Goal: Navigation & Orientation: Find specific page/section

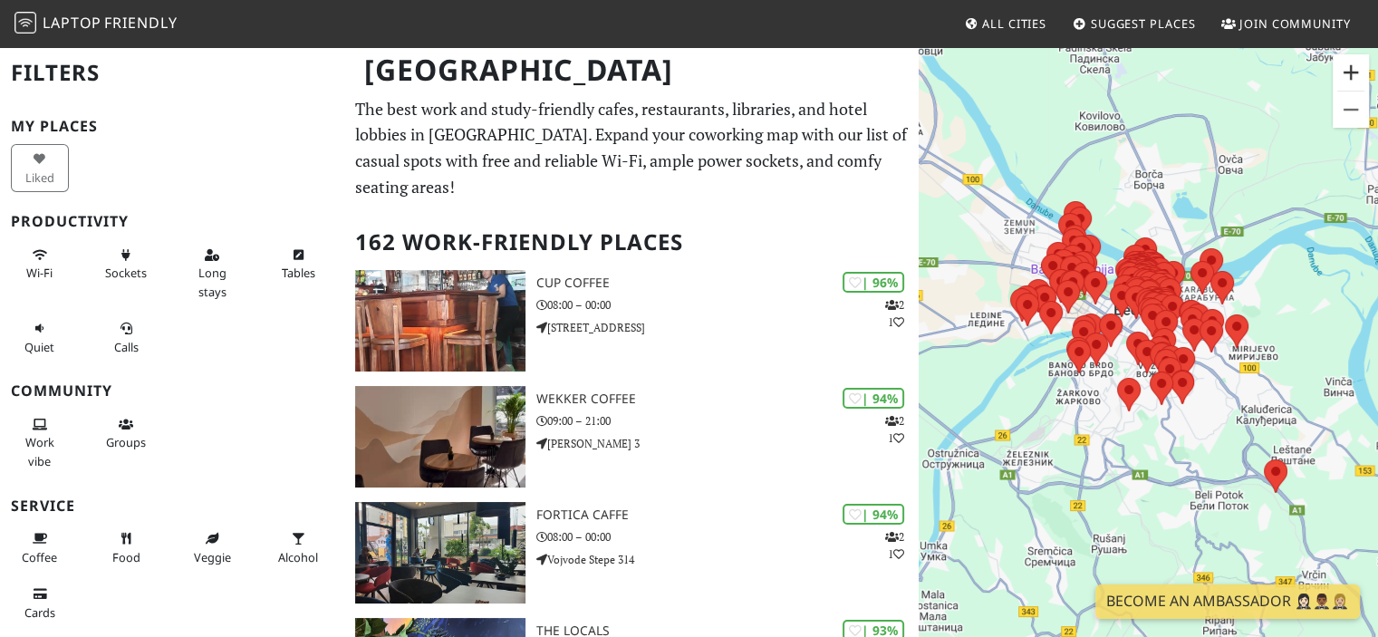
click at [1342, 82] on button "Zoom in" at bounding box center [1351, 72] width 36 height 36
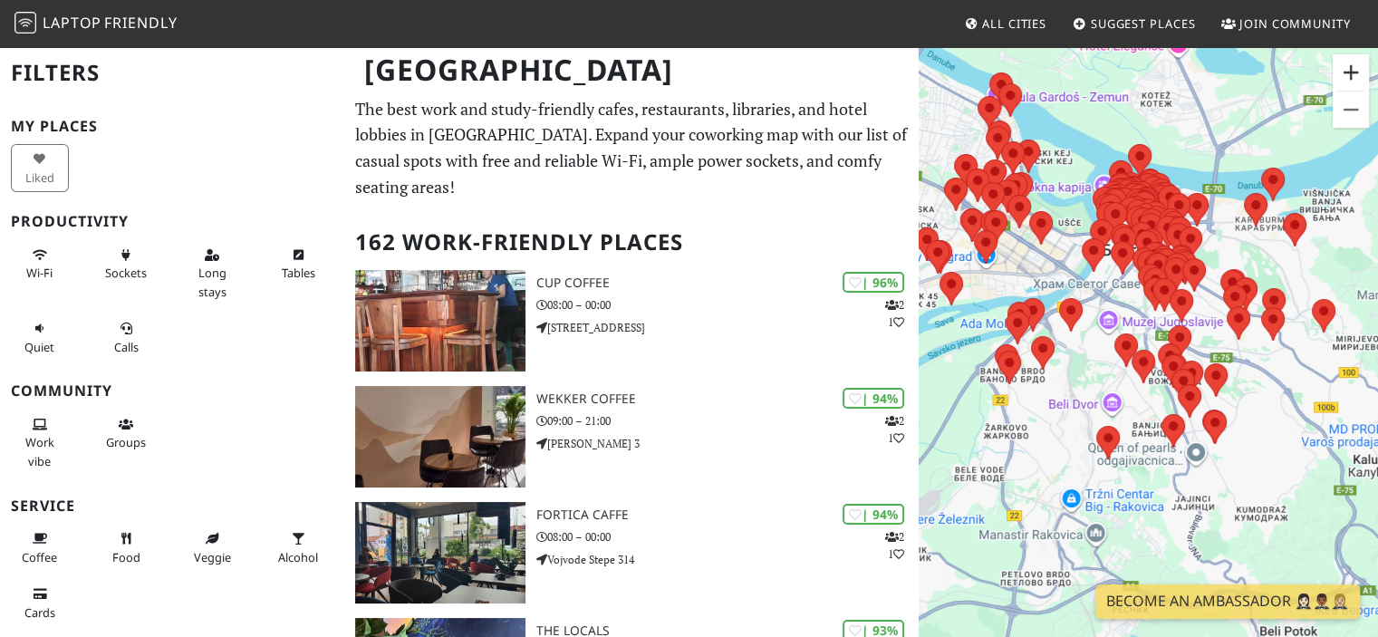
click at [1349, 79] on button "Zoom in" at bounding box center [1351, 72] width 36 height 36
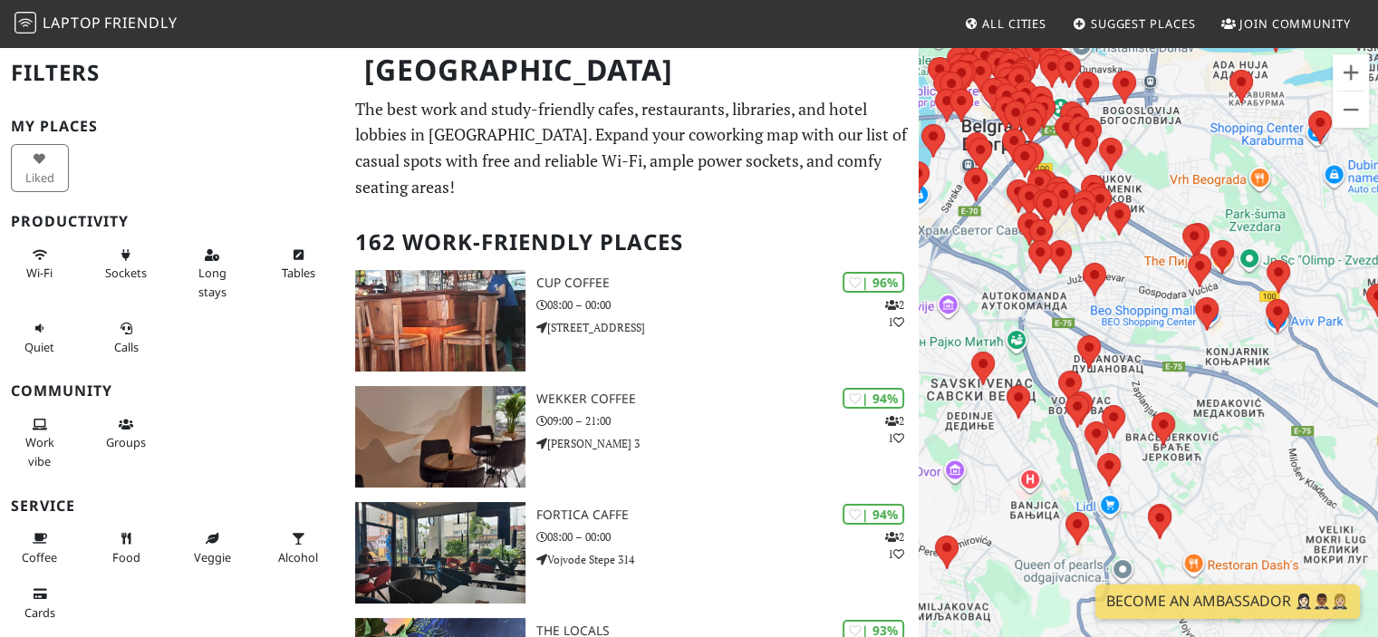
drag, startPoint x: 1261, startPoint y: 249, endPoint x: 1173, endPoint y: 276, distance: 92.0
click at [1136, 263] on div at bounding box center [1148, 363] width 459 height 637
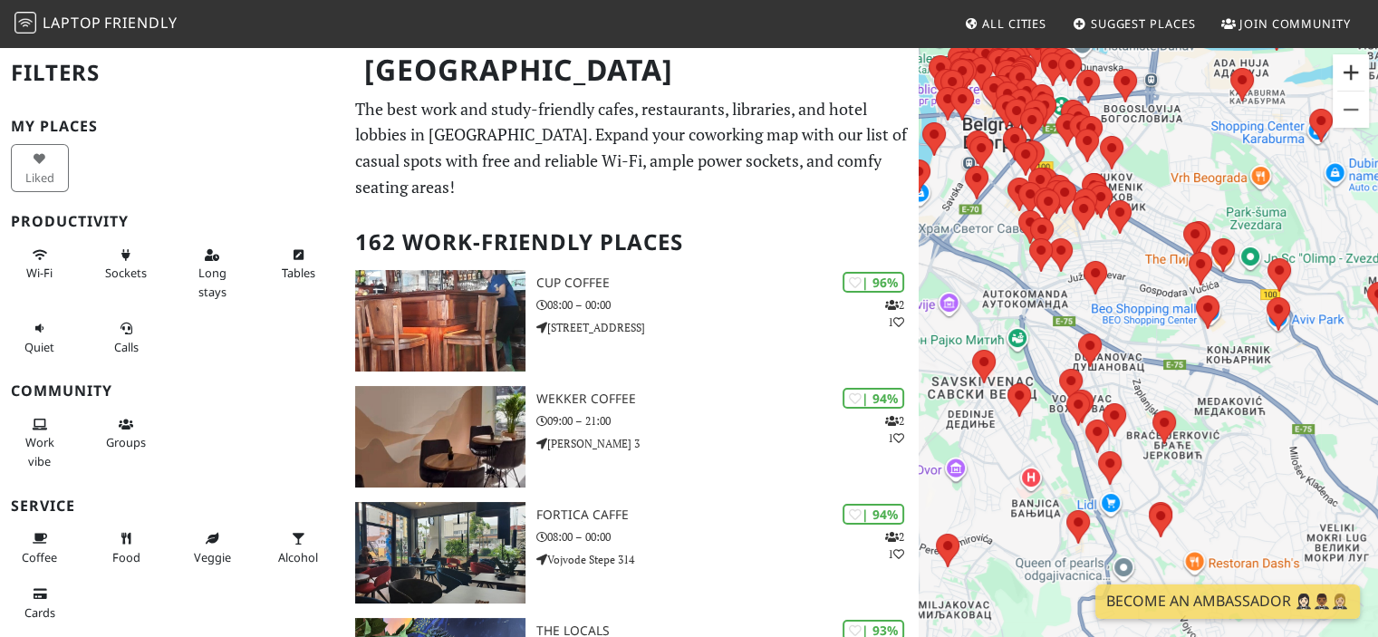
click at [1355, 76] on button "Zoom in" at bounding box center [1351, 72] width 36 height 36
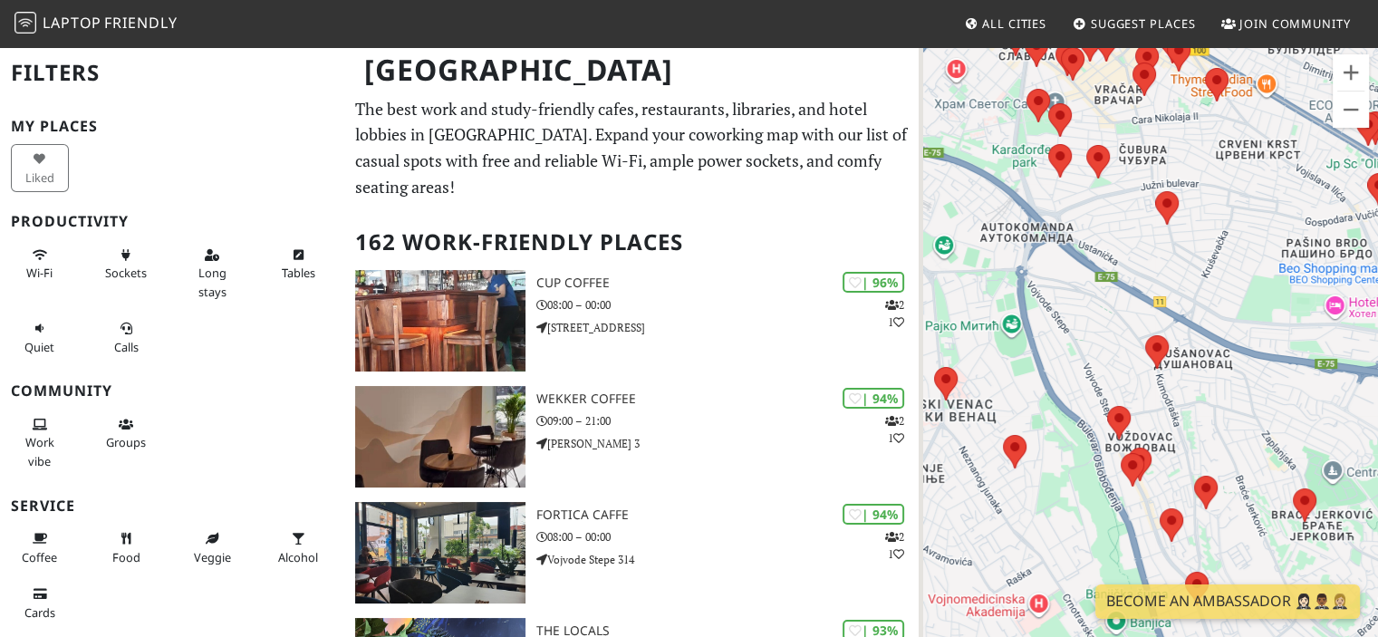
drag, startPoint x: 1124, startPoint y: 430, endPoint x: 1256, endPoint y: 429, distance: 132.3
click at [1256, 429] on div at bounding box center [1148, 363] width 459 height 637
click at [1122, 453] on area at bounding box center [1122, 453] width 0 height 0
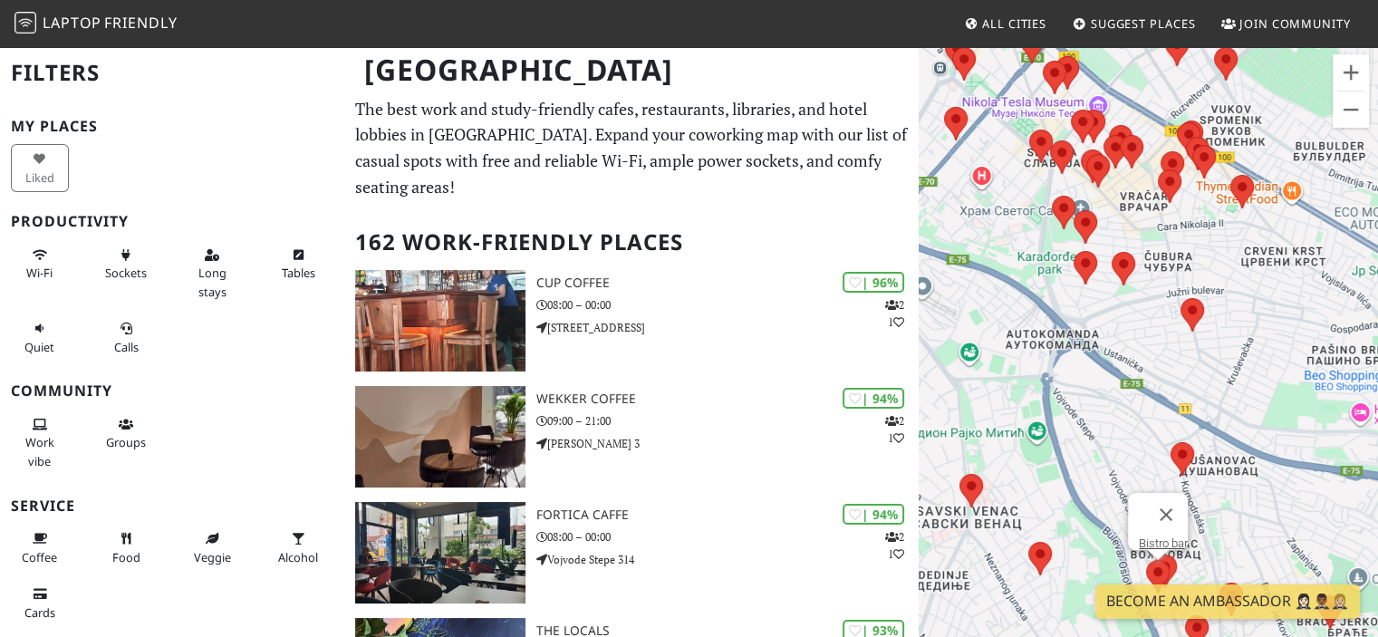
drag, startPoint x: 1218, startPoint y: 487, endPoint x: 1137, endPoint y: 45, distance: 448.7
click at [1137, 45] on body "Laptop Friendly All Cities Suggest Places Join Community [GEOGRAPHIC_DATA] Filt…" at bounding box center [689, 318] width 1378 height 637
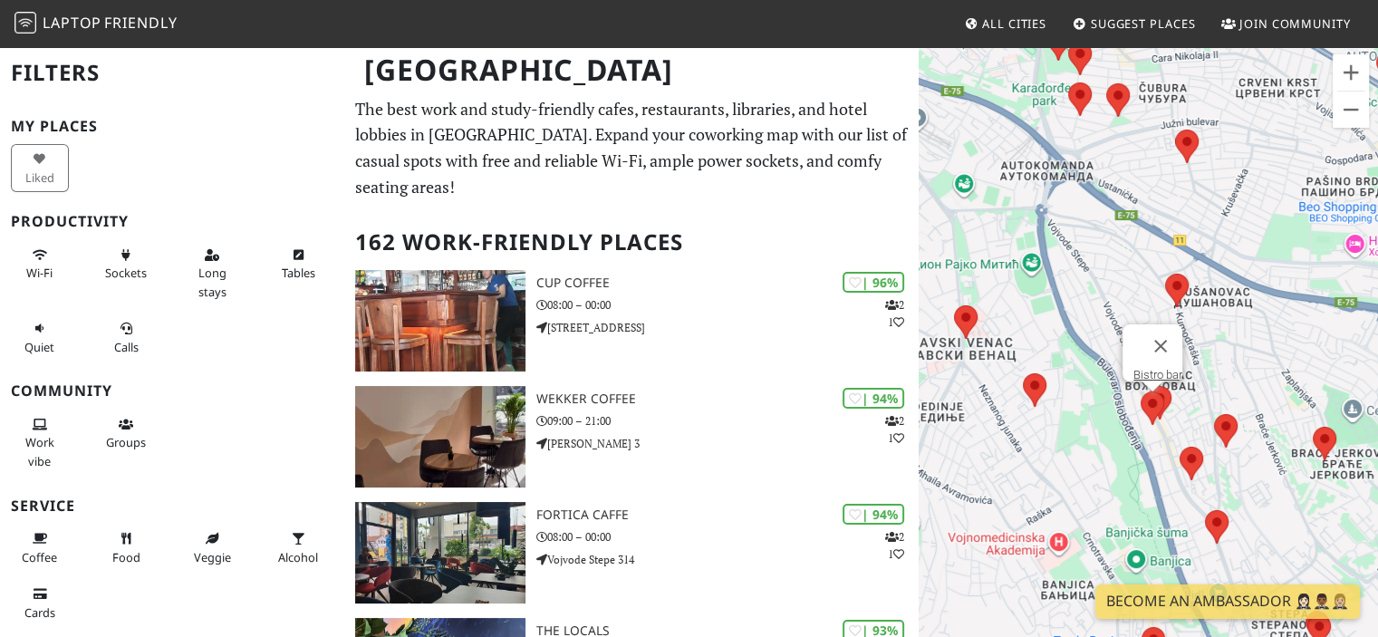
drag, startPoint x: 1218, startPoint y: 502, endPoint x: 1212, endPoint y: 386, distance: 116.2
click at [1220, 372] on div "Bistro bar" at bounding box center [1148, 363] width 459 height 637
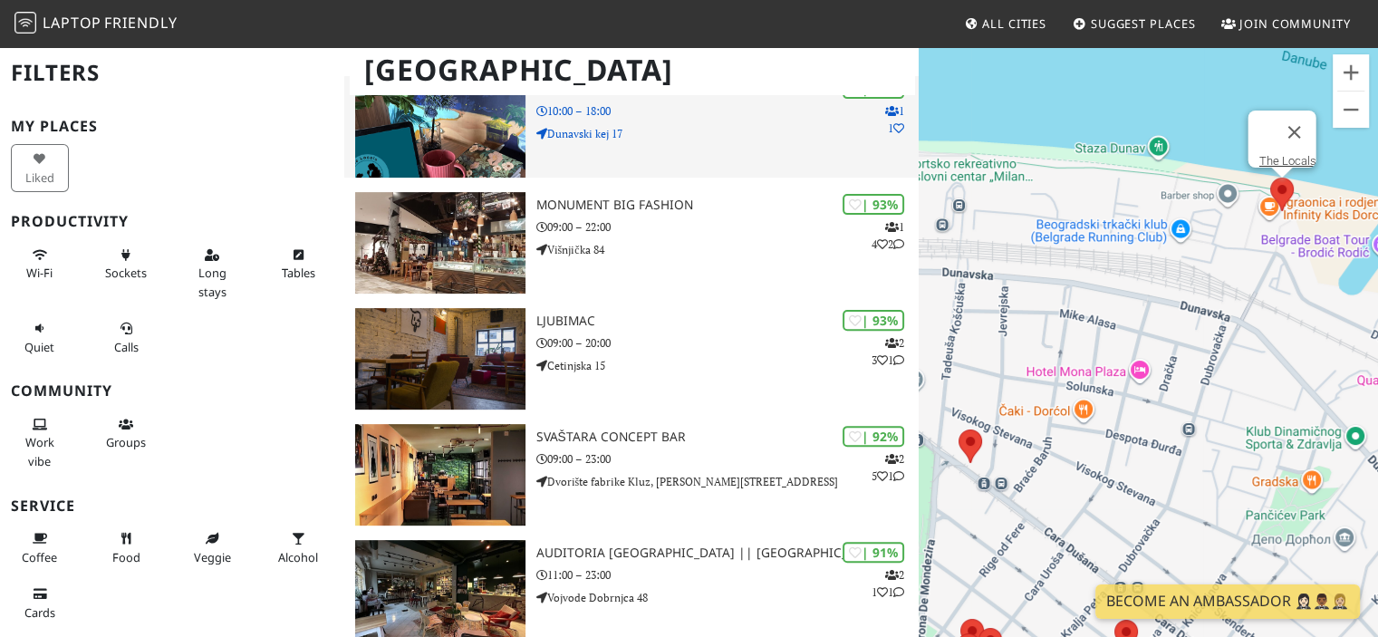
scroll to position [544, 0]
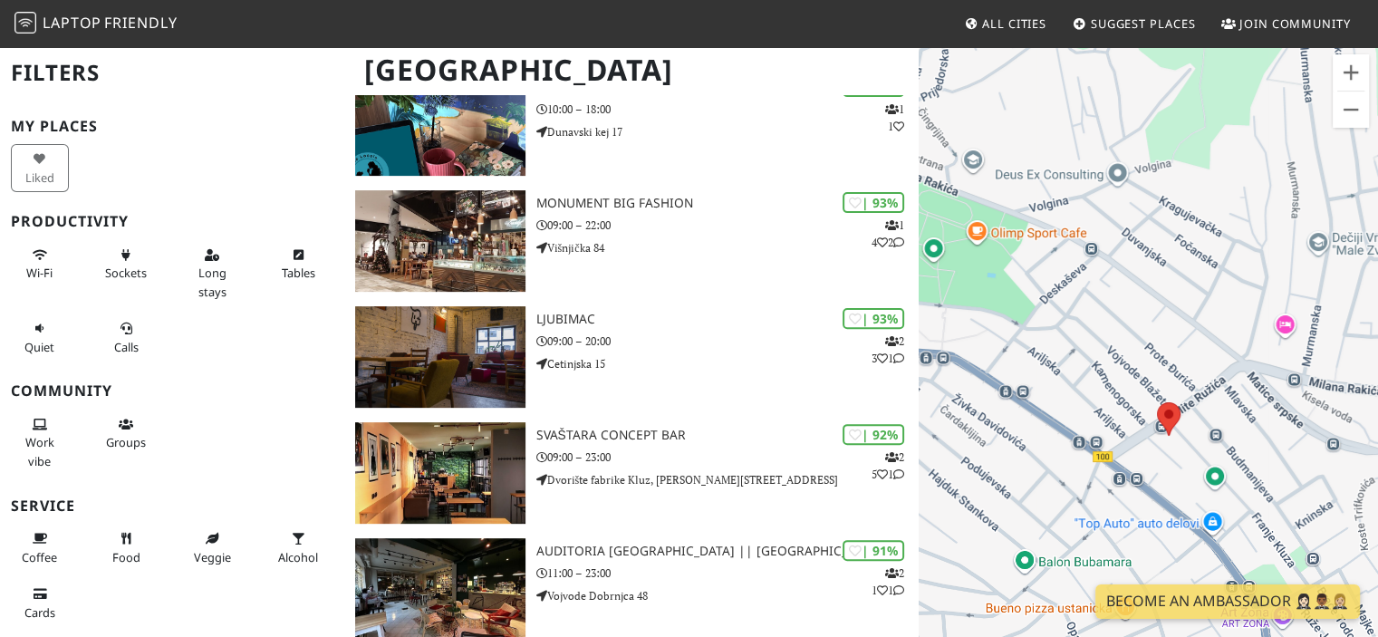
drag, startPoint x: 1257, startPoint y: 529, endPoint x: 1169, endPoint y: 336, distance: 212.1
click at [1169, 336] on div "Bistro bar" at bounding box center [1148, 363] width 459 height 637
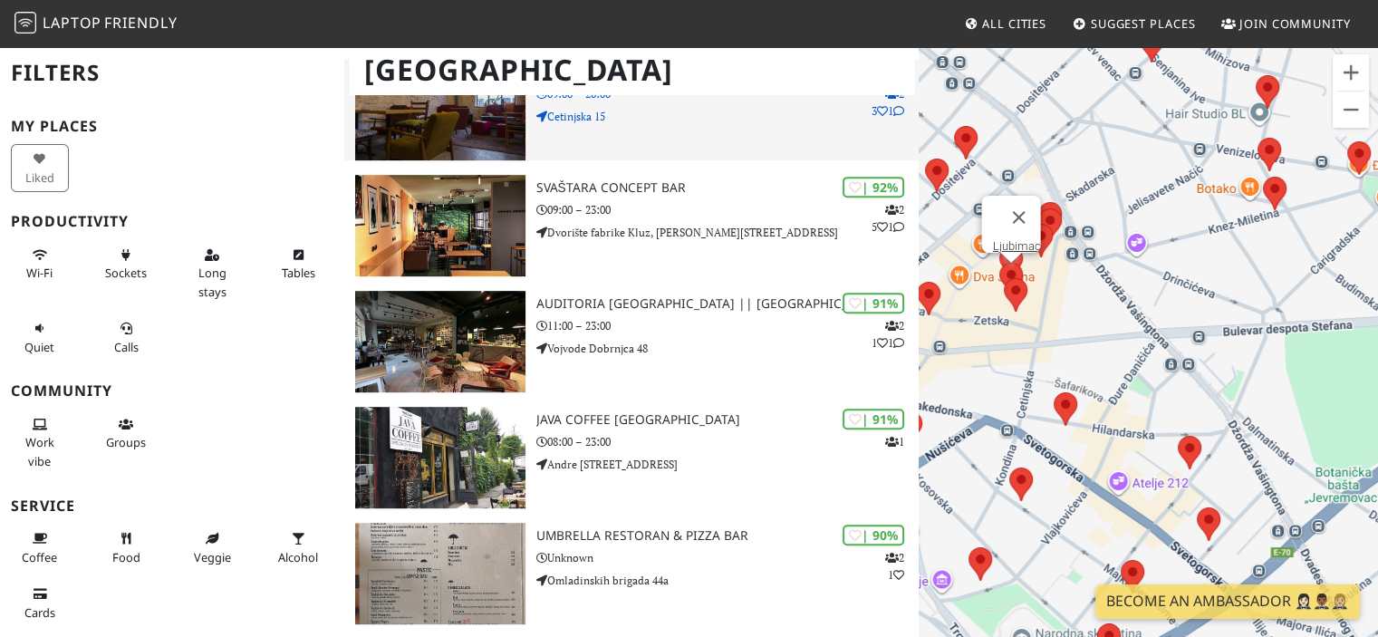
scroll to position [816, 0]
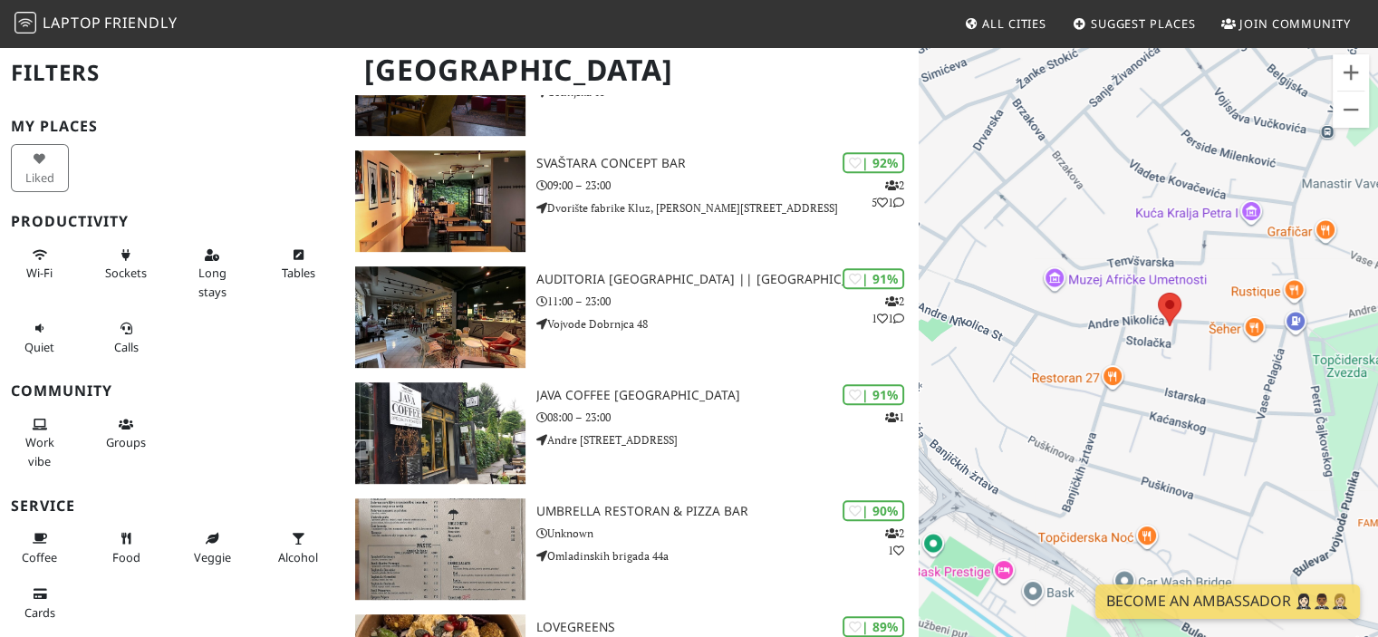
drag, startPoint x: 1080, startPoint y: 435, endPoint x: 1173, endPoint y: 183, distance: 268.4
click at [1218, 137] on div "Bistro bar" at bounding box center [1148, 363] width 459 height 637
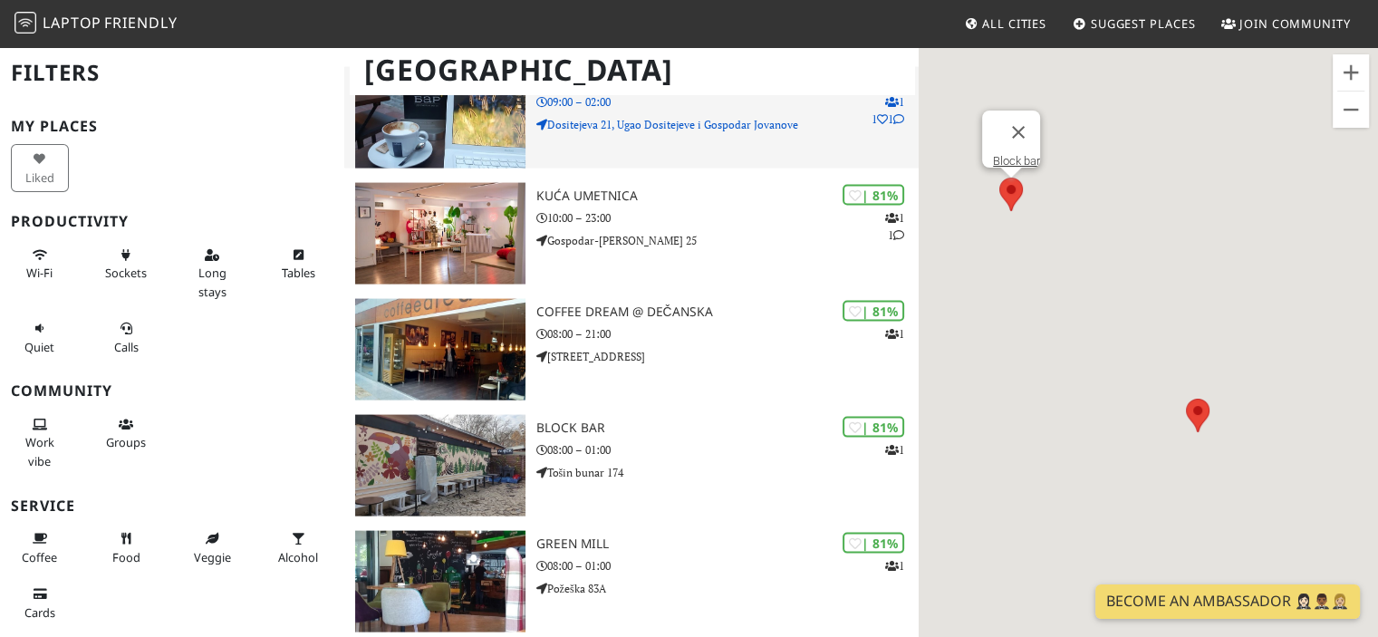
scroll to position [3716, 0]
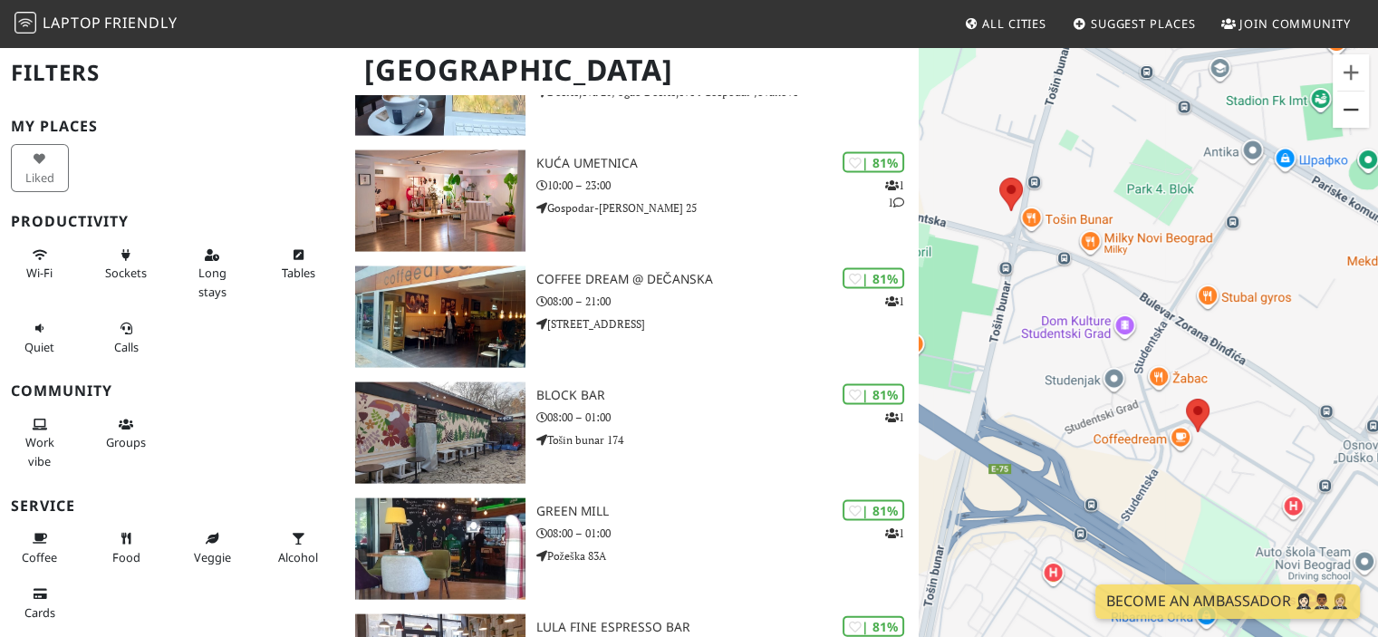
click at [1348, 109] on button "Zoom out" at bounding box center [1351, 110] width 36 height 36
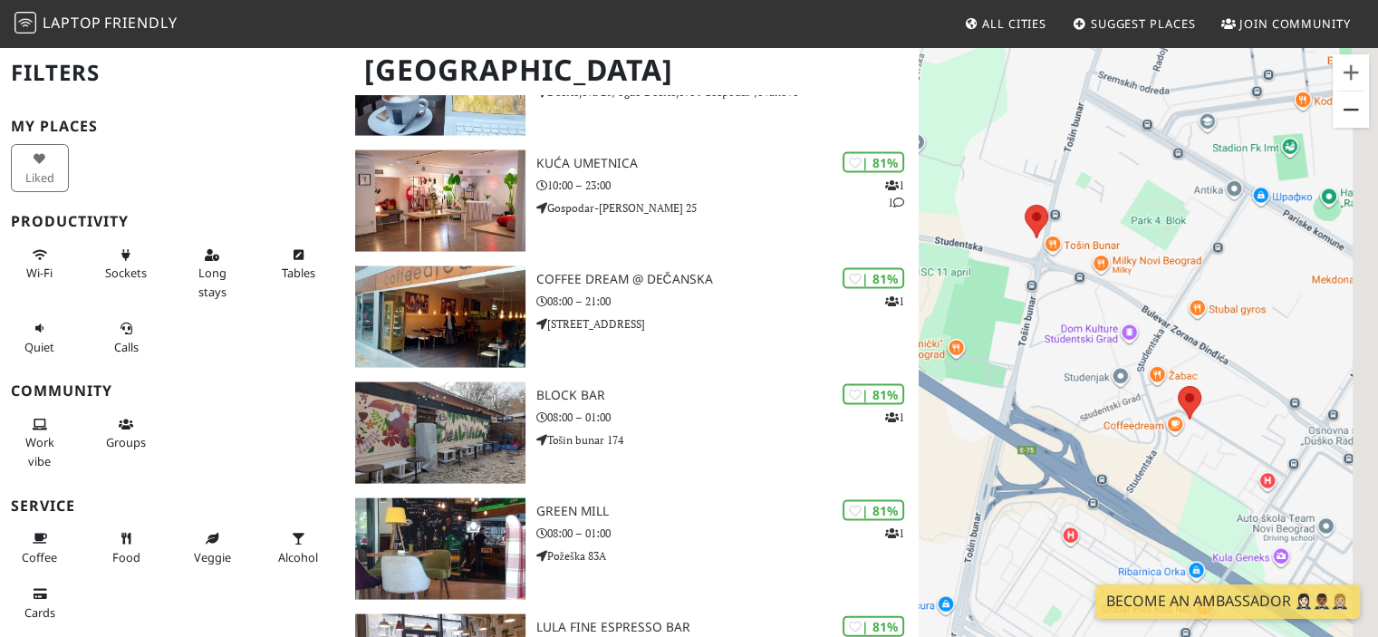
click at [1348, 109] on button "Zoom out" at bounding box center [1351, 110] width 36 height 36
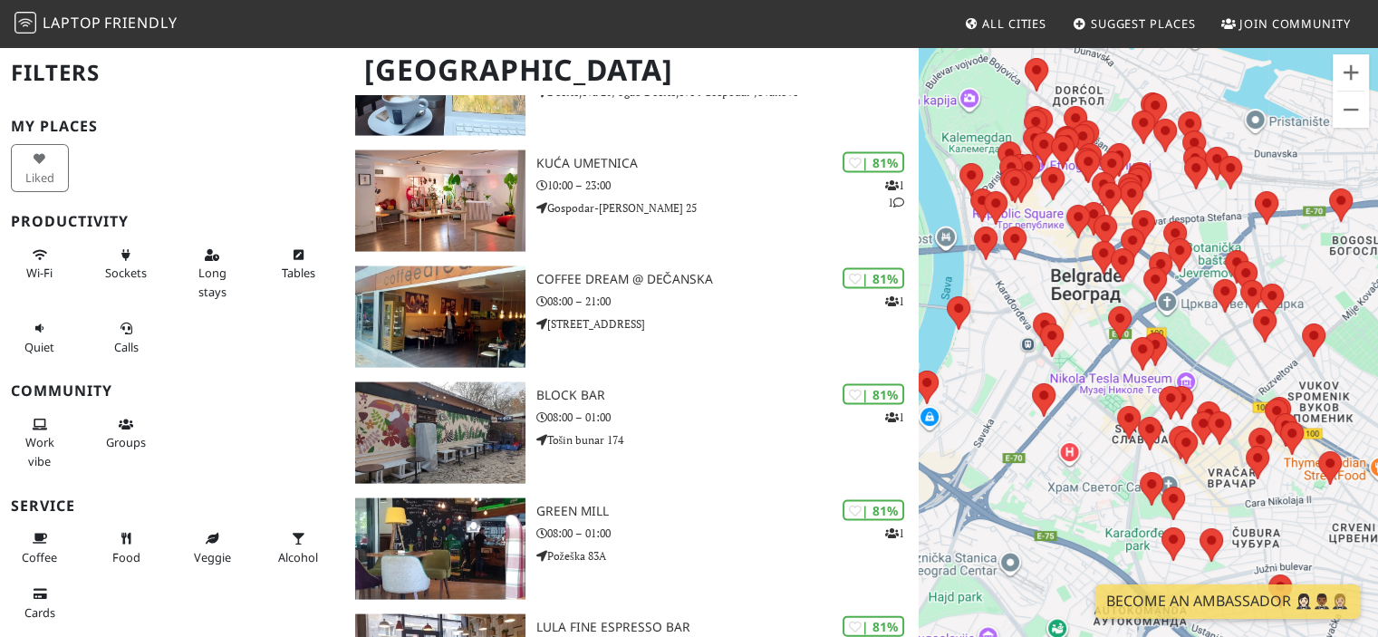
drag, startPoint x: 1311, startPoint y: 320, endPoint x: 1174, endPoint y: 61, distance: 293.5
click at [1174, 61] on div "Bistro bar" at bounding box center [1148, 363] width 459 height 637
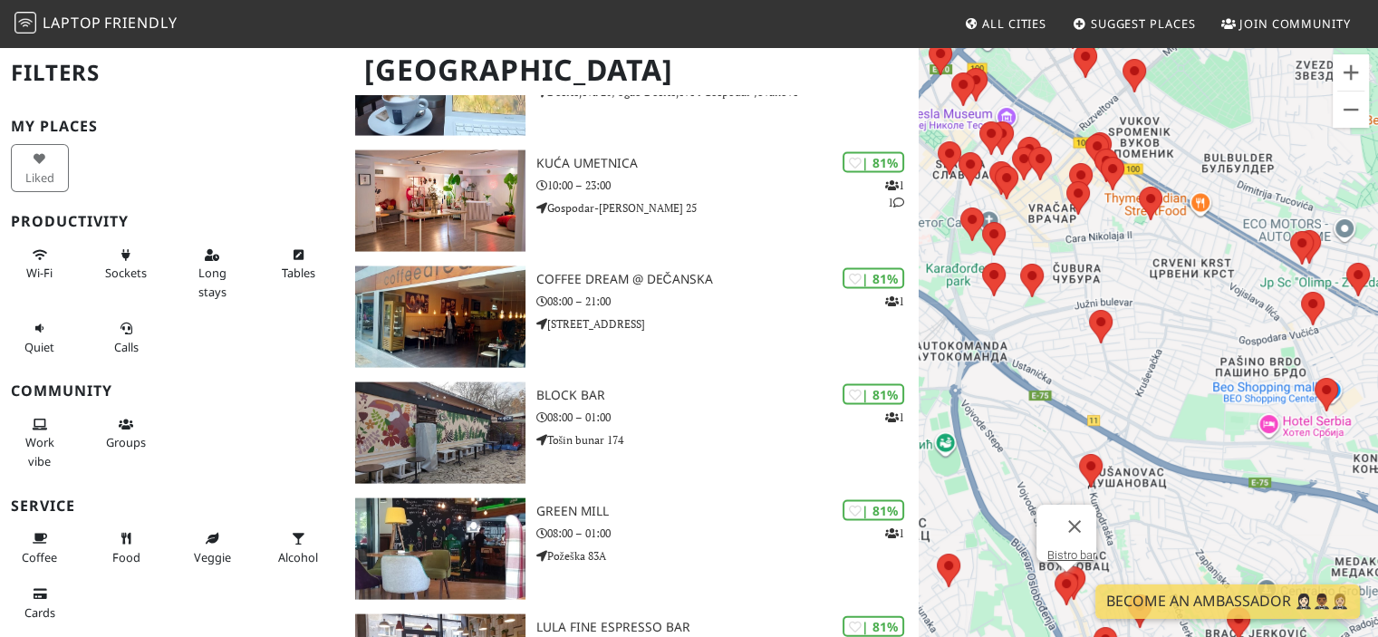
drag, startPoint x: 1240, startPoint y: 378, endPoint x: 1057, endPoint y: 111, distance: 323.3
click at [1057, 111] on div "Bistro bar" at bounding box center [1148, 363] width 459 height 637
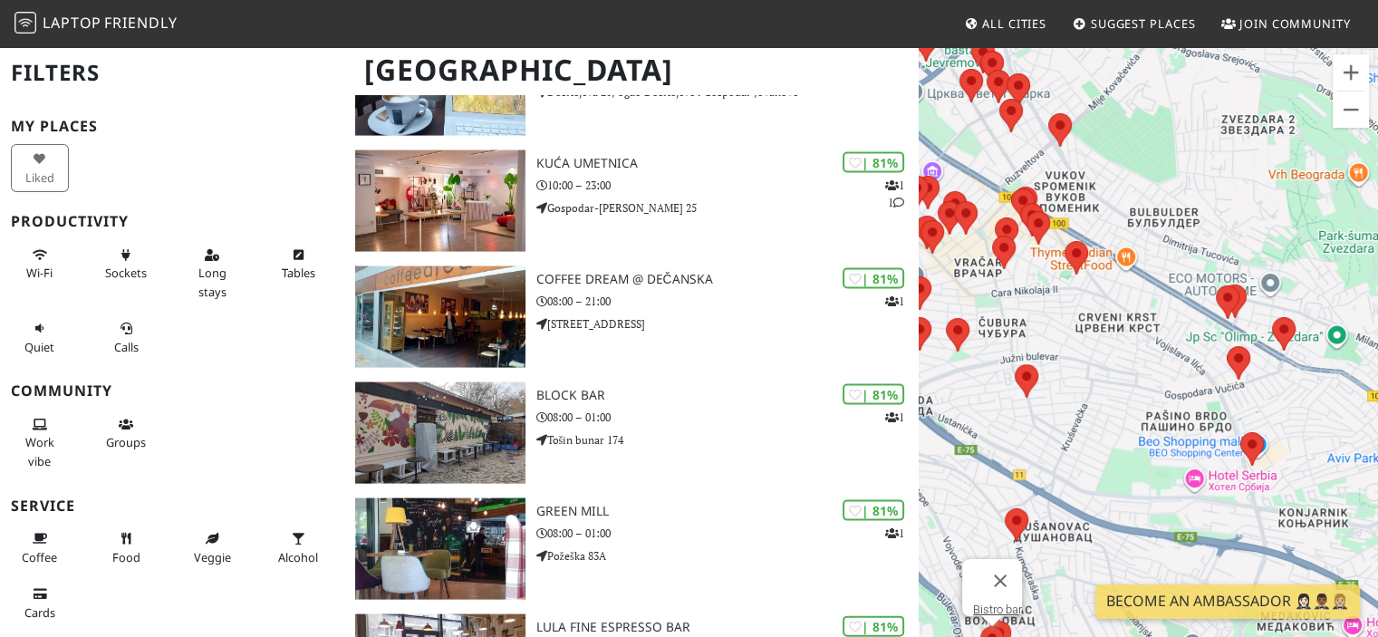
drag, startPoint x: 1209, startPoint y: 440, endPoint x: 1141, endPoint y: 500, distance: 91.1
click at [1141, 500] on div "Bistro bar" at bounding box center [1148, 363] width 459 height 637
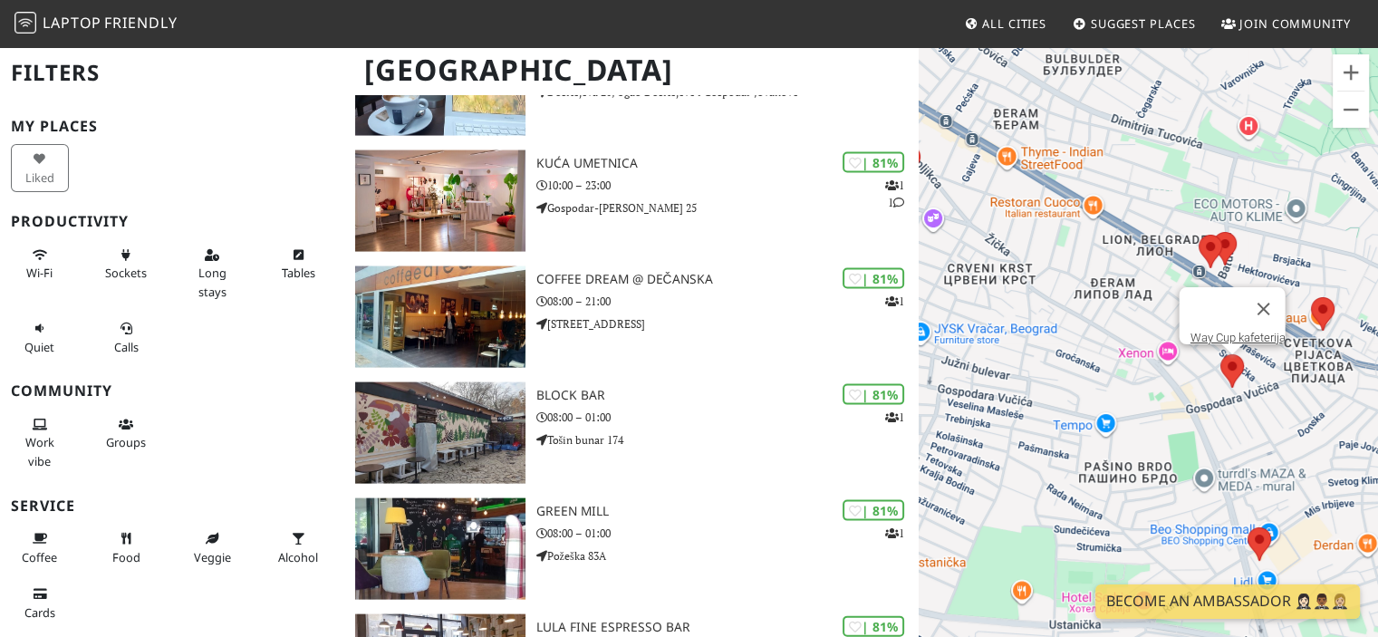
click at [1221, 354] on area at bounding box center [1221, 354] width 0 height 0
click at [1239, 331] on link "Way Cup kafeterija" at bounding box center [1237, 338] width 95 height 14
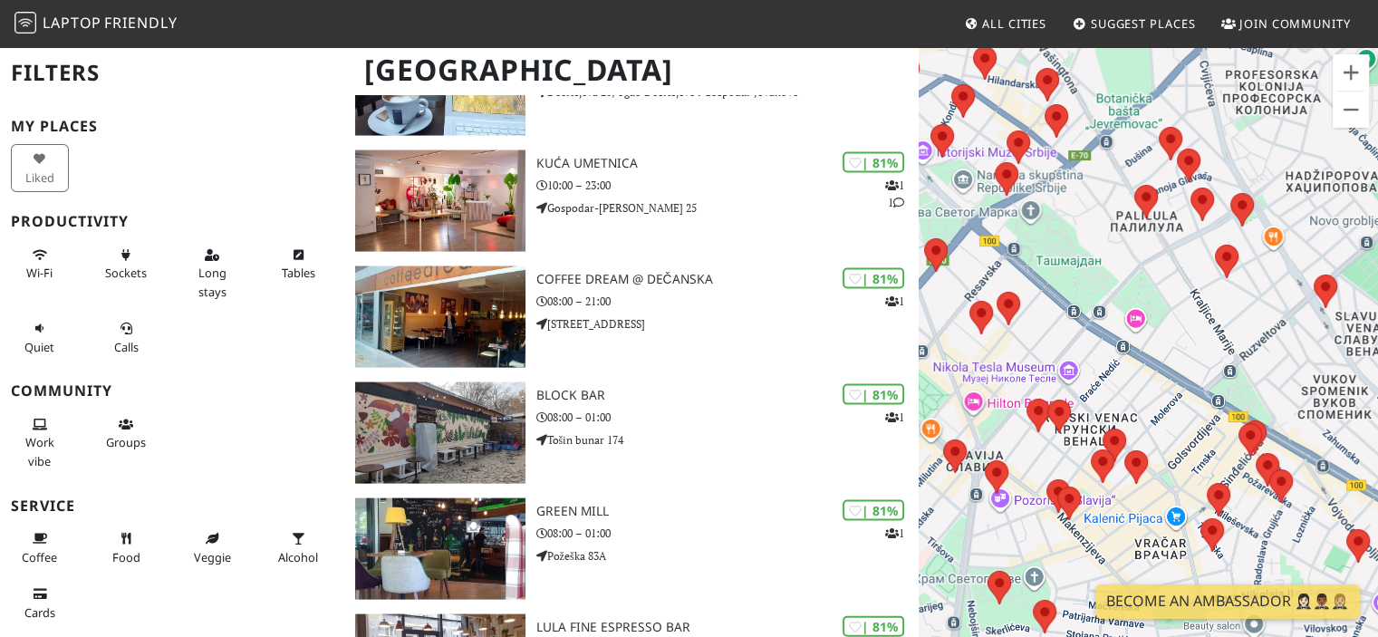
drag, startPoint x: 1316, startPoint y: 566, endPoint x: 1102, endPoint y: 228, distance: 400.0
click at [1102, 228] on div "Way Cup kafeterija" at bounding box center [1148, 363] width 459 height 637
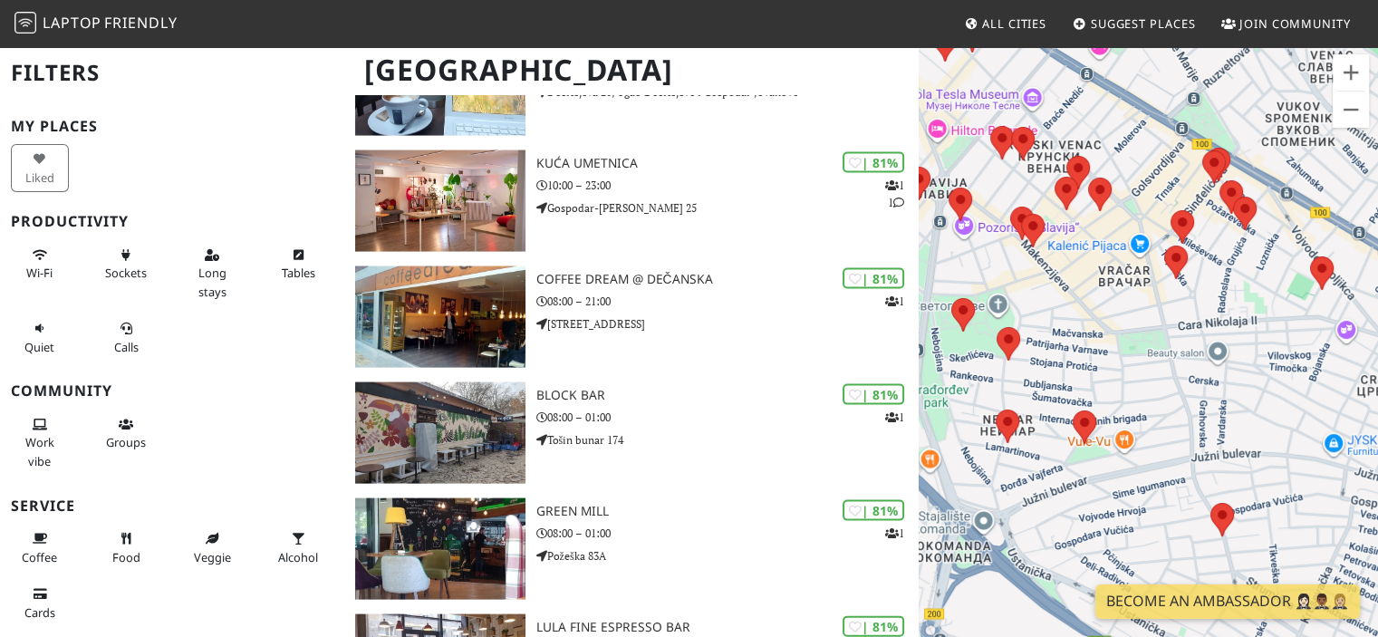
drag, startPoint x: 1280, startPoint y: 521, endPoint x: 1262, endPoint y: 282, distance: 239.9
click at [1262, 282] on div "Way Cup kafeterija" at bounding box center [1148, 363] width 459 height 637
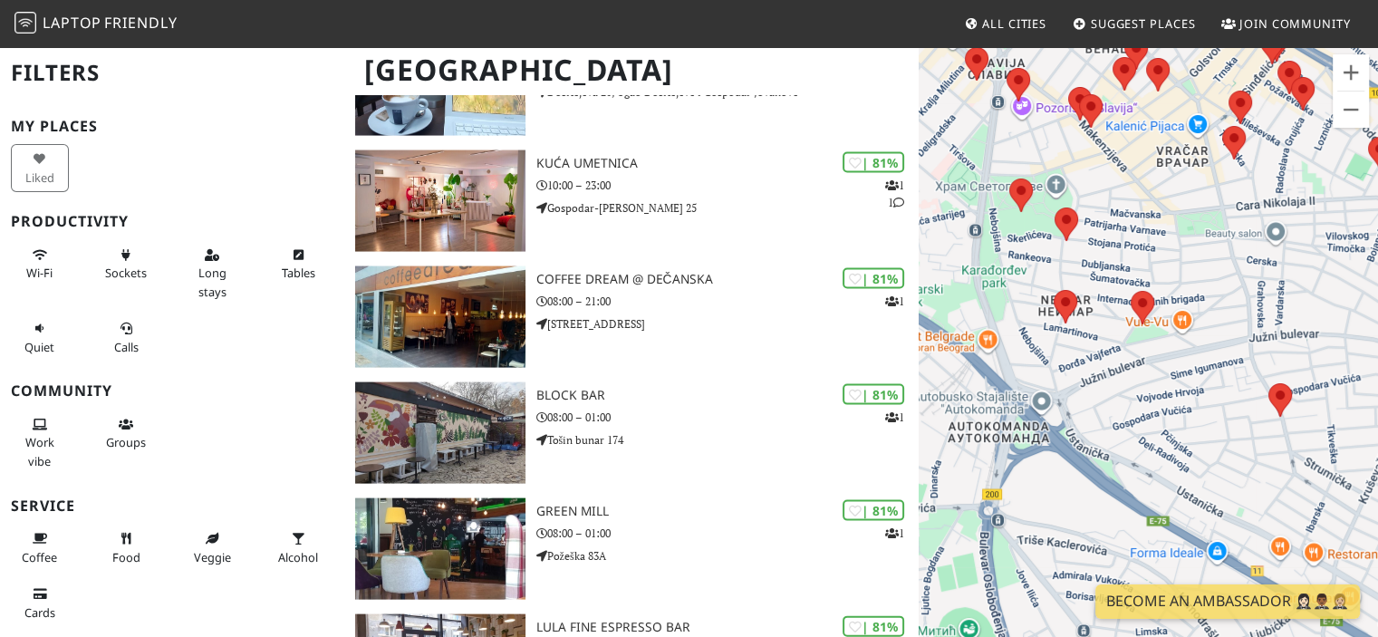
drag, startPoint x: 1282, startPoint y: 440, endPoint x: 1342, endPoint y: 320, distance: 134.6
click at [1342, 320] on div "Way Cup kafeterija" at bounding box center [1148, 363] width 459 height 637
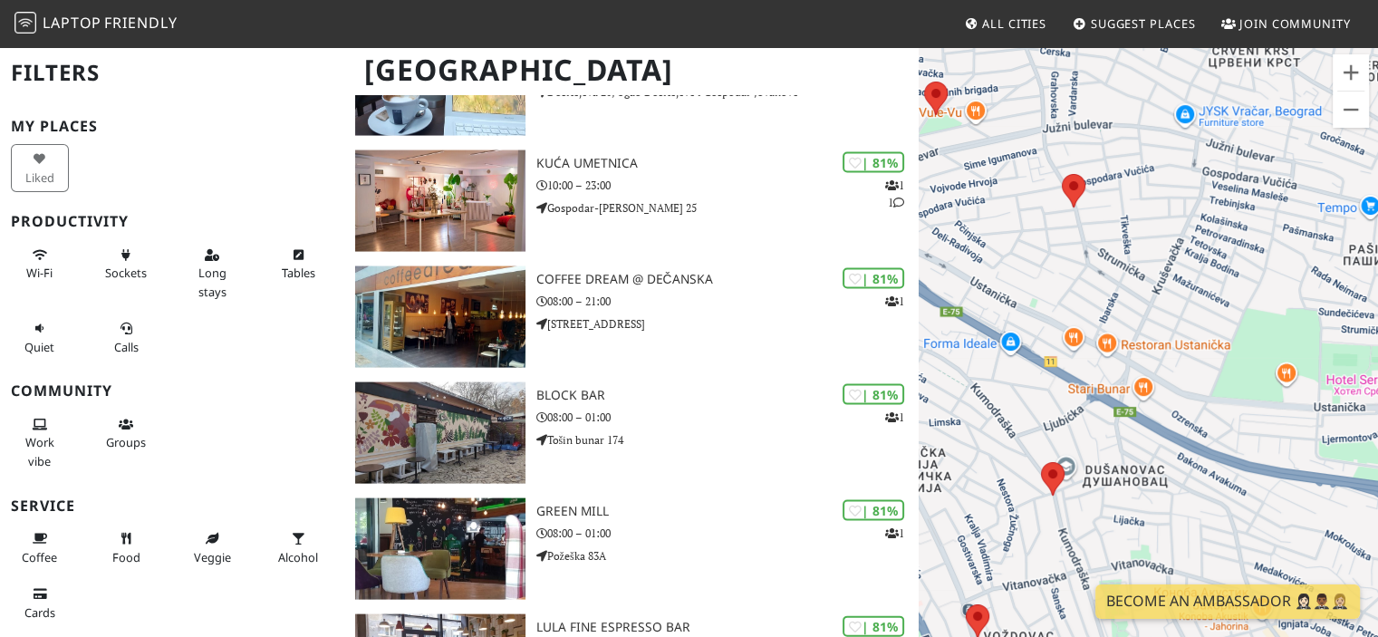
drag, startPoint x: 1262, startPoint y: 502, endPoint x: 1062, endPoint y: 290, distance: 291.1
click at [1062, 290] on div "Way Cup kafeterija" at bounding box center [1148, 363] width 459 height 637
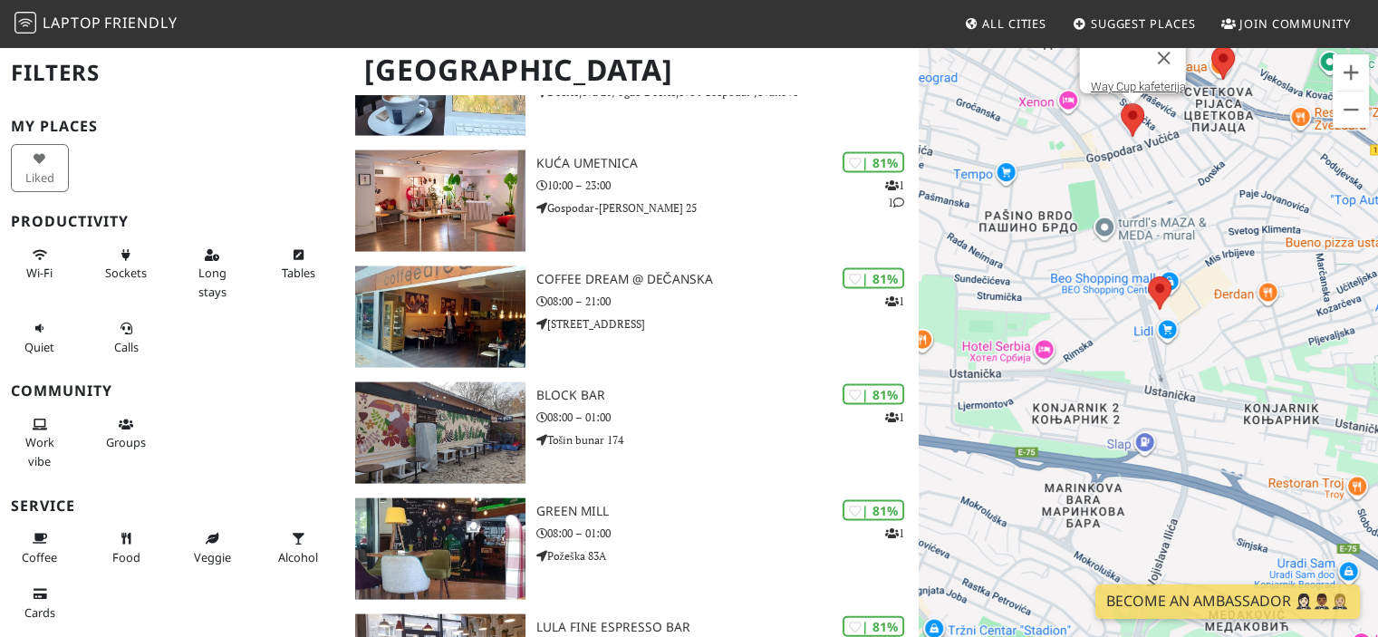
drag, startPoint x: 1239, startPoint y: 400, endPoint x: 972, endPoint y: 330, distance: 276.3
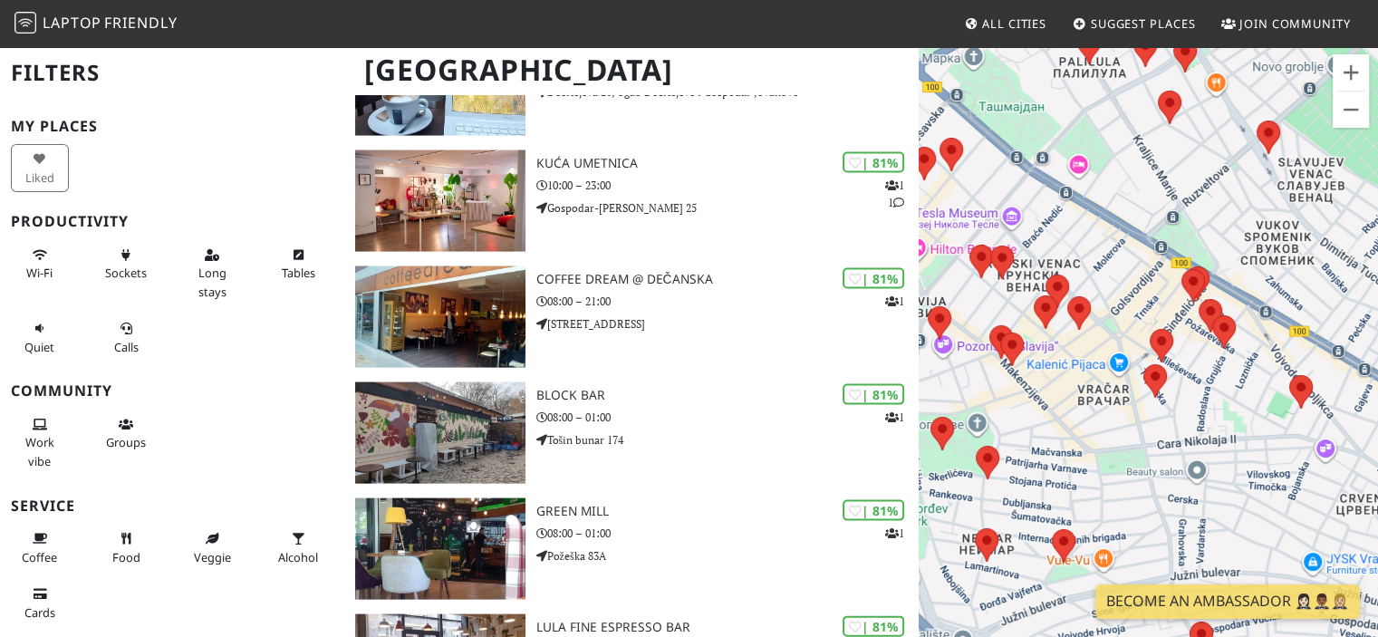
drag, startPoint x: 1264, startPoint y: 459, endPoint x: 1032, endPoint y: 142, distance: 393.0
click at [1020, 140] on div "Way Cup kafeterija" at bounding box center [1148, 363] width 459 height 637
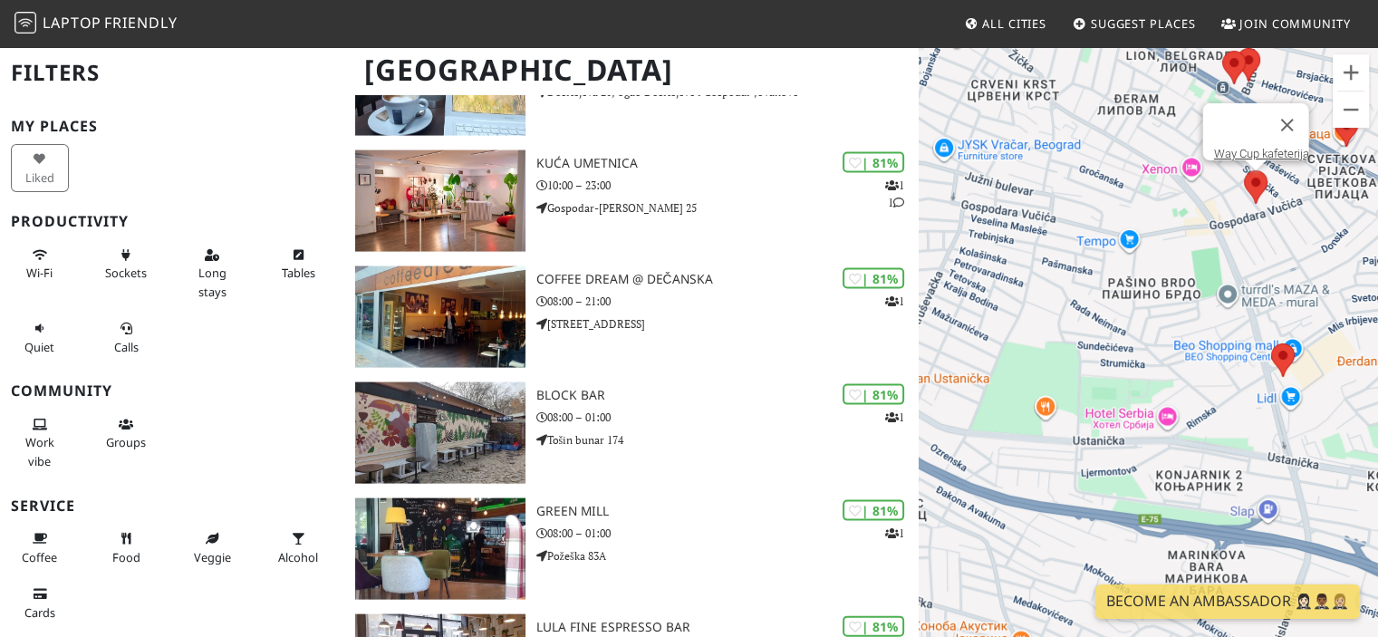
drag, startPoint x: 1354, startPoint y: 491, endPoint x: 989, endPoint y: 95, distance: 538.7
click at [989, 95] on div "Way Cup kafeterija" at bounding box center [1148, 363] width 459 height 637
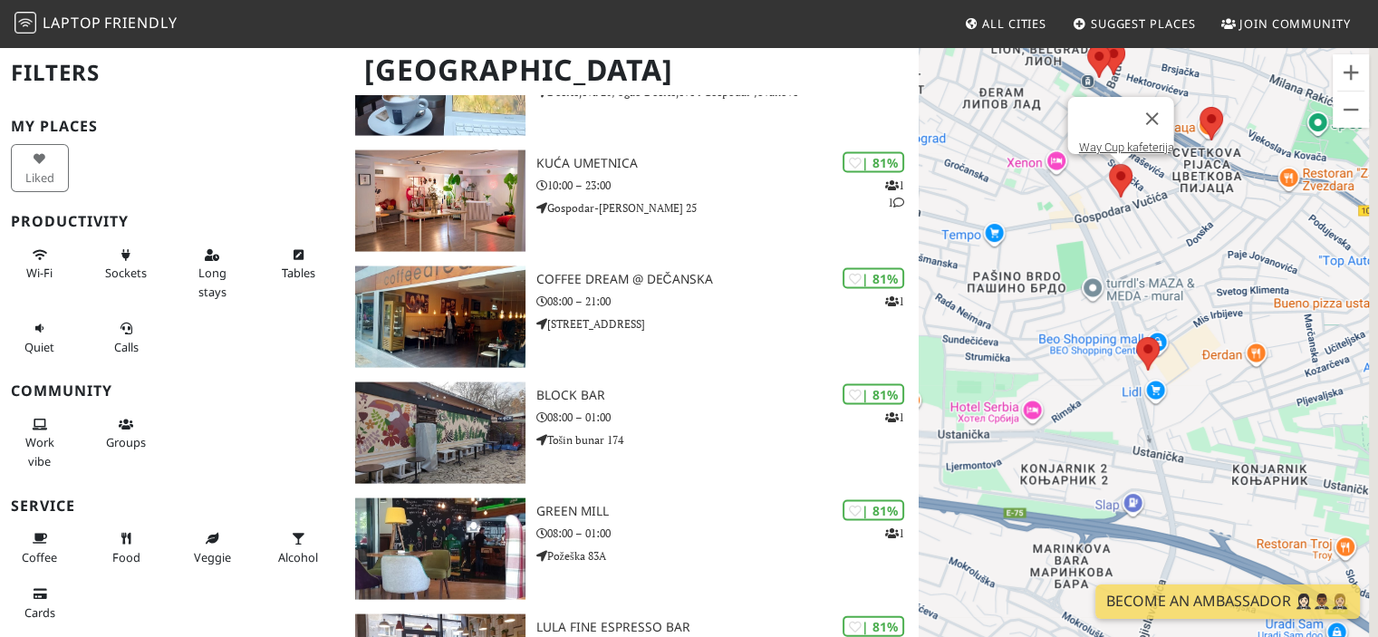
drag, startPoint x: 1272, startPoint y: 428, endPoint x: 1236, endPoint y: 546, distance: 124.1
click at [1236, 546] on div "Way Cup kafeterija" at bounding box center [1148, 363] width 459 height 637
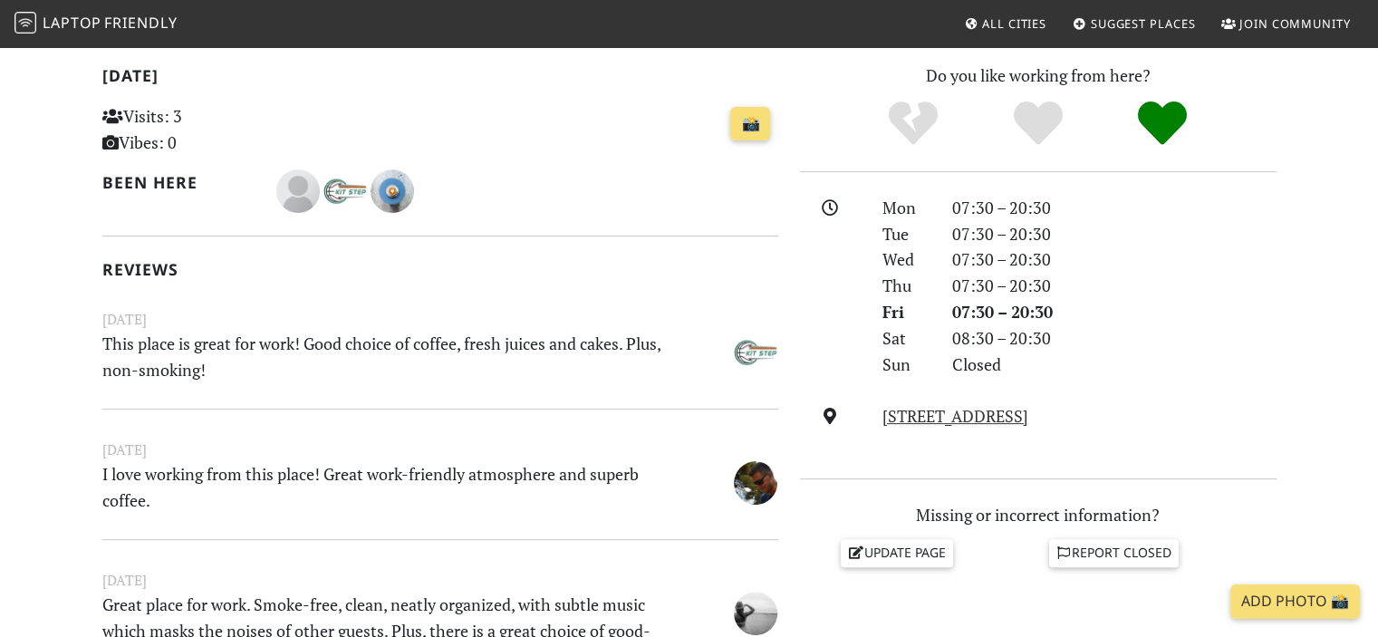
scroll to position [363, 0]
